Goal: Information Seeking & Learning: Understand process/instructions

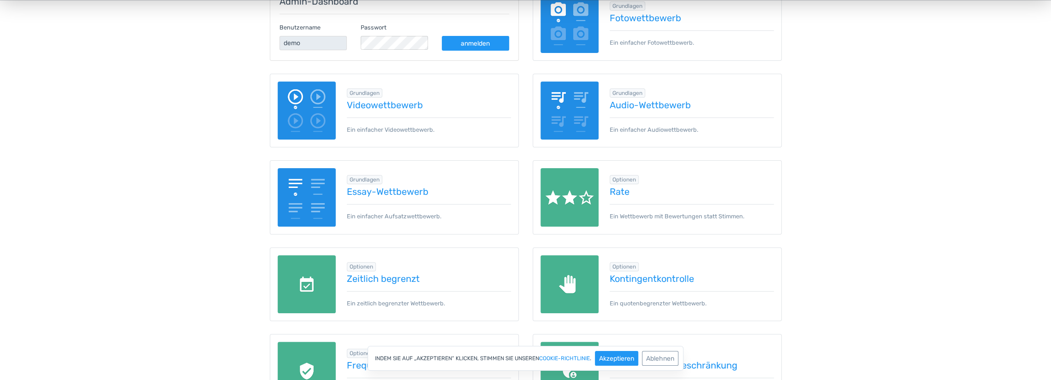
scroll to position [184, 0]
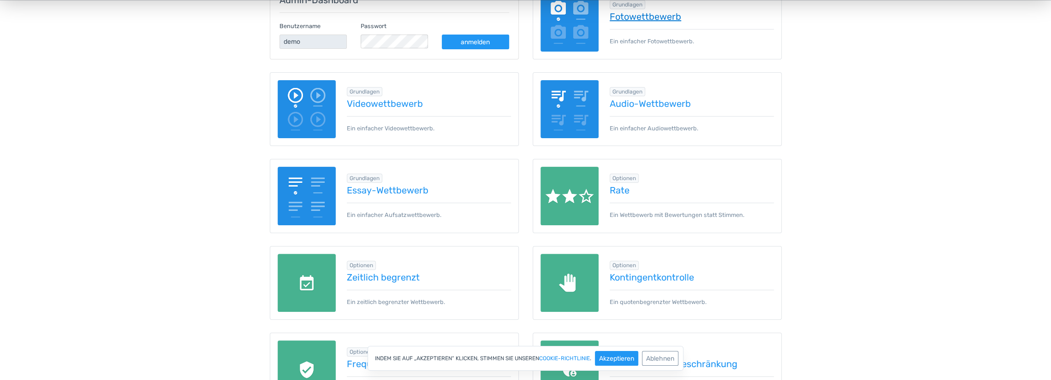
click at [655, 17] on font "Fotowettbewerb" at bounding box center [645, 16] width 71 height 11
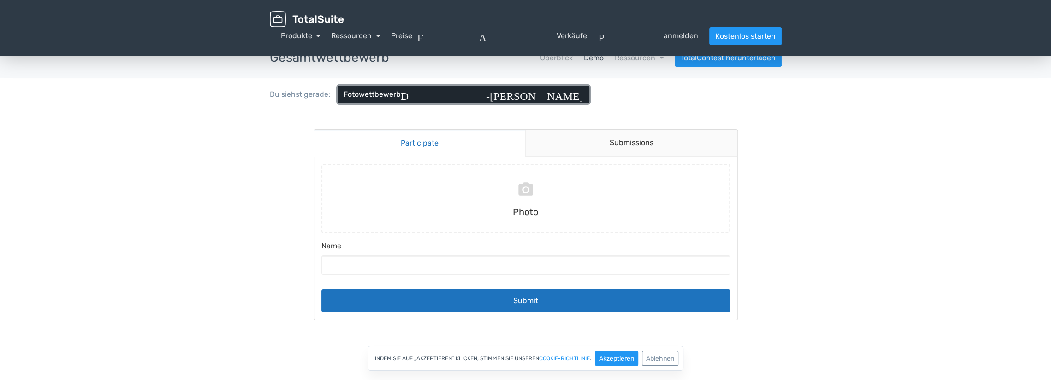
click at [393, 95] on font "Fotowettbewerb" at bounding box center [372, 94] width 57 height 9
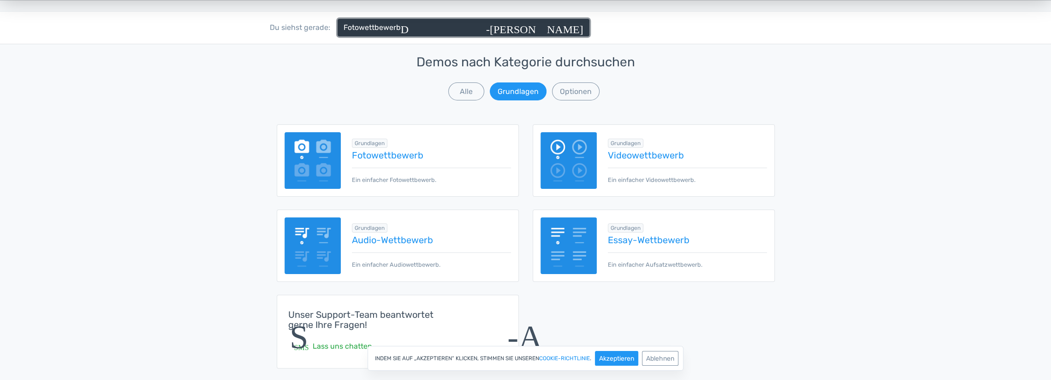
scroll to position [92, 0]
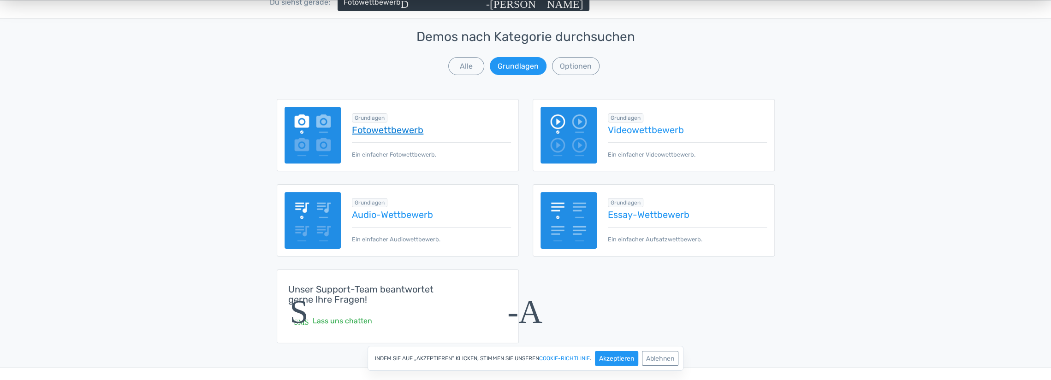
click at [383, 128] on font "Fotowettbewerb" at bounding box center [387, 129] width 71 height 11
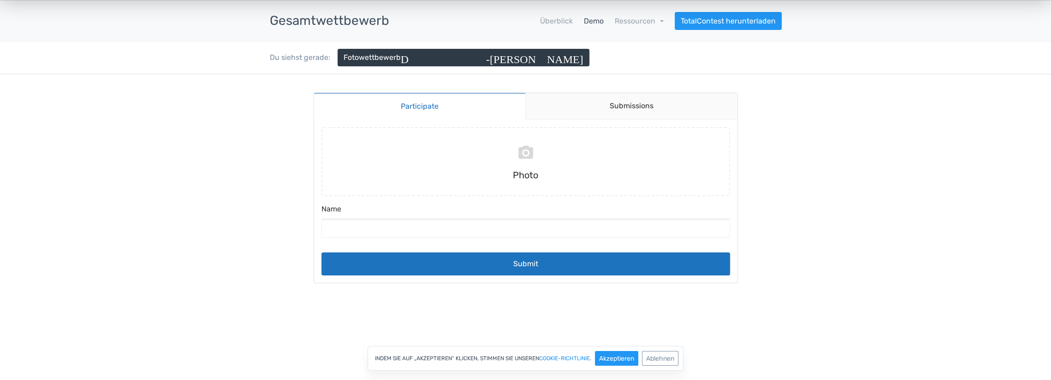
scroll to position [9, 0]
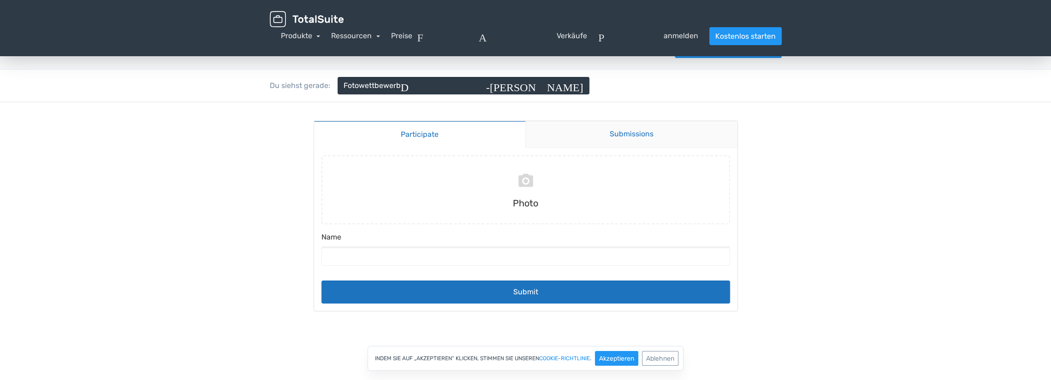
click at [621, 136] on link "Submissions" at bounding box center [631, 134] width 212 height 27
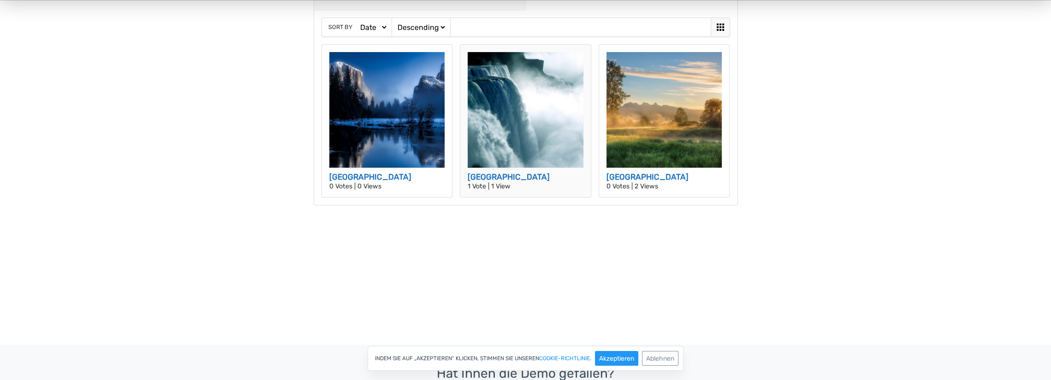
scroll to position [147, 0]
click at [472, 186] on p "1 Vote | 1 View" at bounding box center [526, 187] width 116 height 6
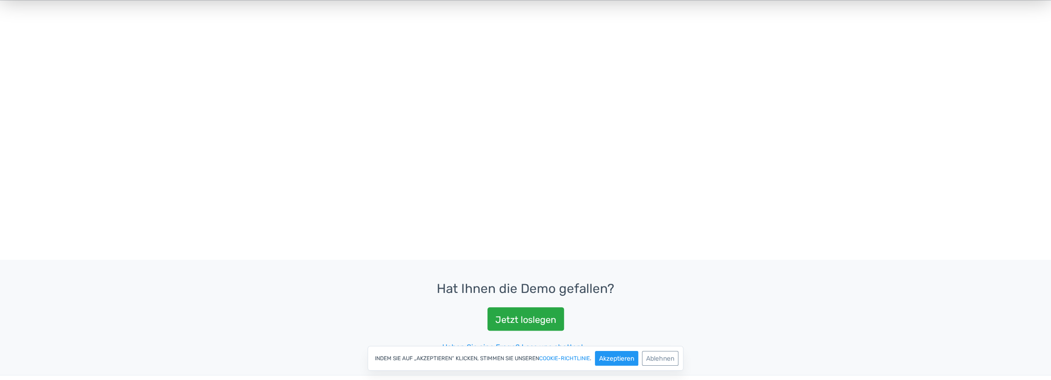
scroll to position [332, 0]
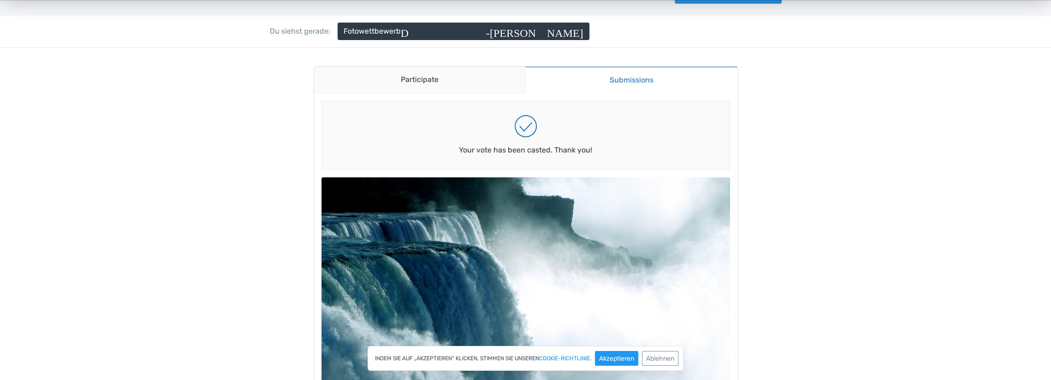
scroll to position [55, 0]
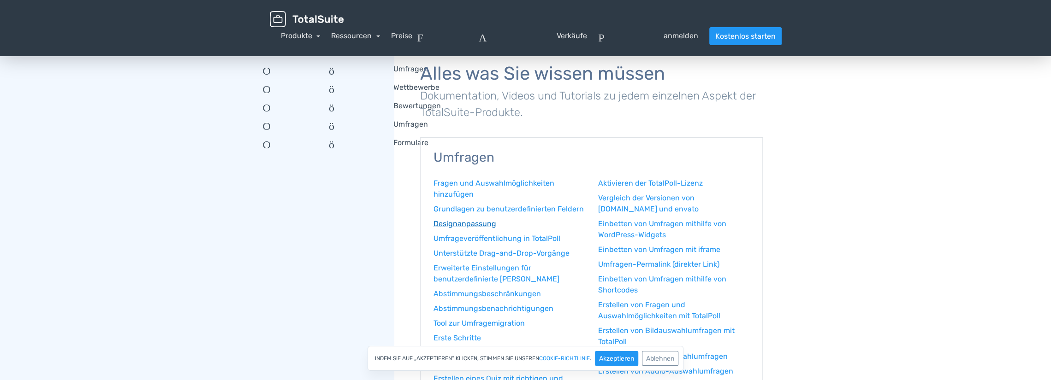
click at [489, 224] on font "Designanpassung" at bounding box center [464, 223] width 63 height 9
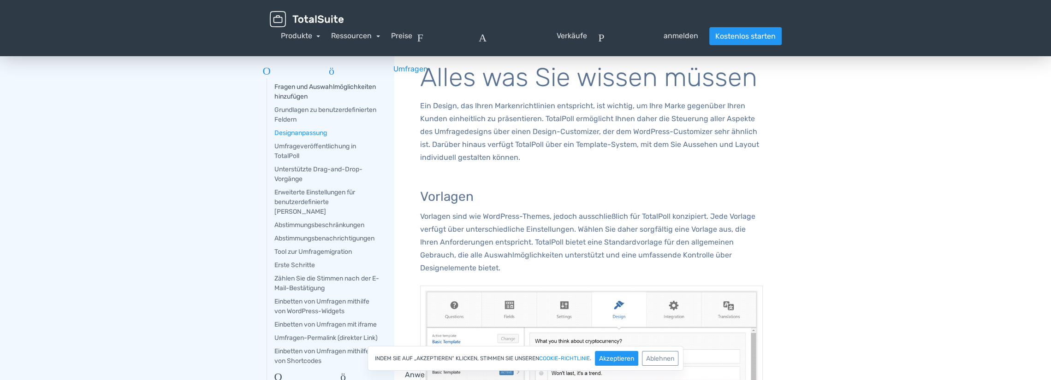
click at [310, 89] on font "Fragen und Auswahlmöglichkeiten hinzufügen" at bounding box center [324, 92] width 101 height 18
